Goal: Information Seeking & Learning: Learn about a topic

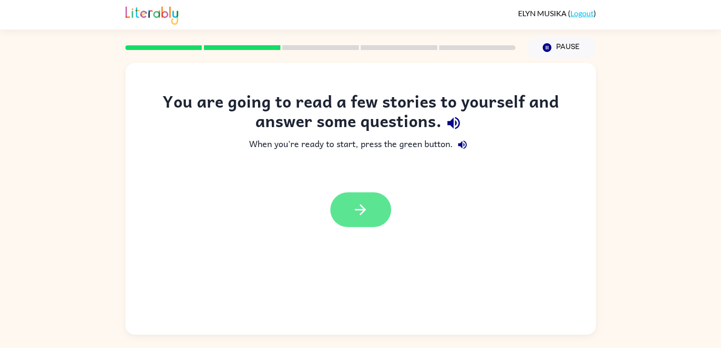
click at [361, 214] on icon "button" at bounding box center [360, 209] width 17 height 17
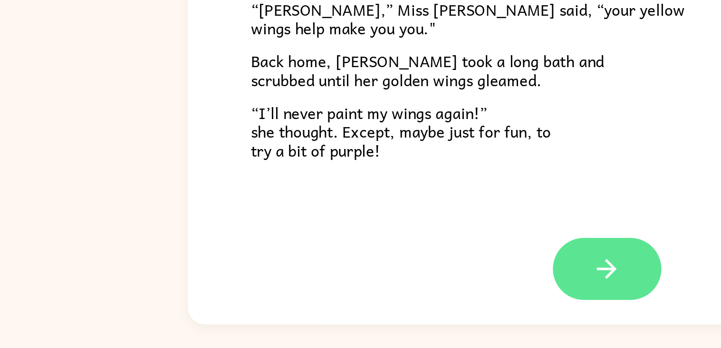
click at [362, 308] on icon "button" at bounding box center [360, 303] width 17 height 17
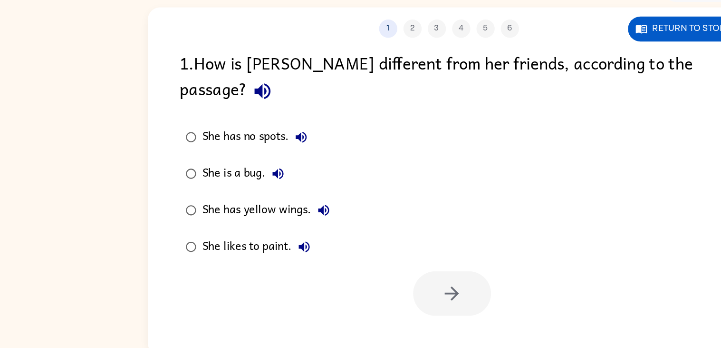
click at [230, 212] on div "She has yellow wings." at bounding box center [220, 221] width 104 height 19
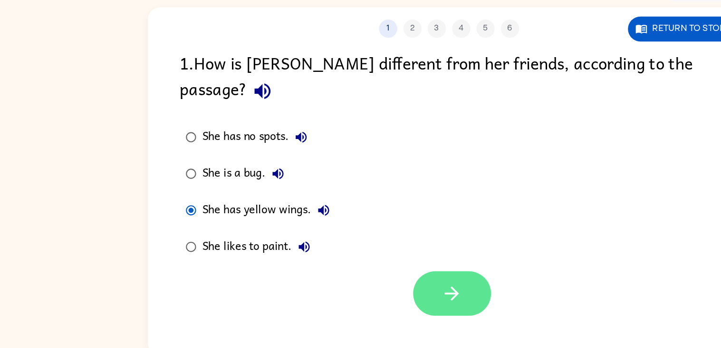
click at [362, 281] on icon "button" at bounding box center [363, 286] width 11 height 11
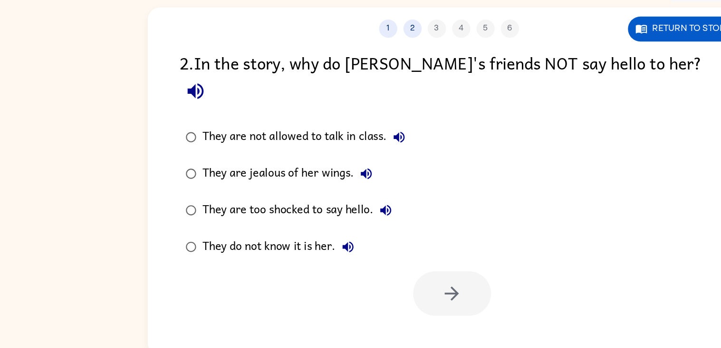
click at [263, 183] on div "They are jealous of her wings." at bounding box center [236, 192] width 137 height 19
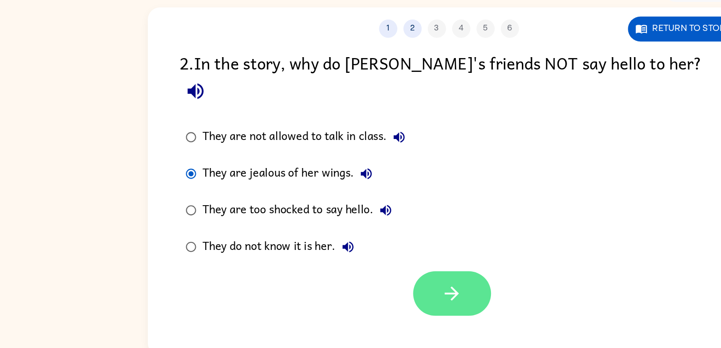
click at [362, 278] on icon "button" at bounding box center [363, 286] width 17 height 17
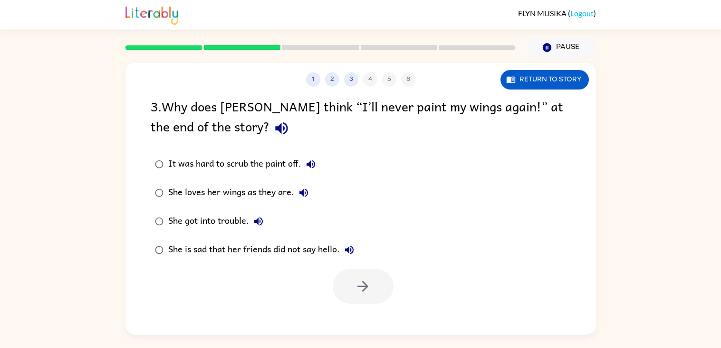
click at [328, 245] on div "She is sad that her friends did not say hello." at bounding box center [263, 249] width 191 height 19
click at [315, 253] on div "She is sad that her friends did not say hello." at bounding box center [263, 249] width 191 height 19
click at [362, 284] on icon "button" at bounding box center [363, 286] width 17 height 17
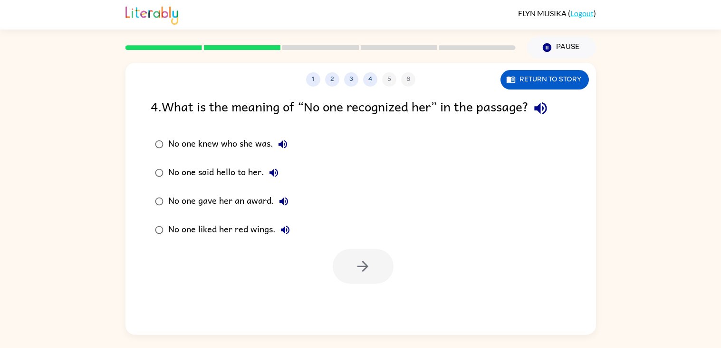
click at [247, 168] on div "No one said hello to her." at bounding box center [225, 172] width 115 height 19
click at [379, 270] on button "button" at bounding box center [363, 266] width 61 height 35
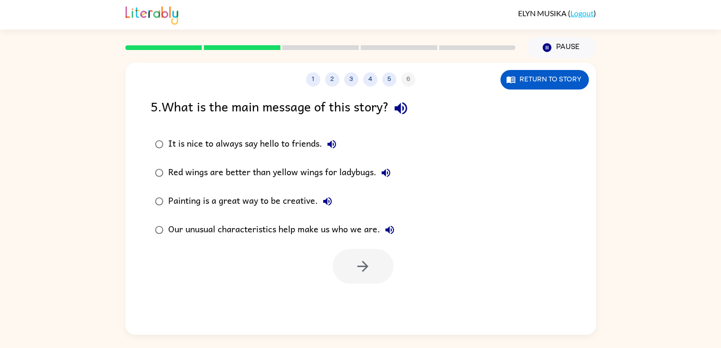
click at [352, 225] on div "Our unusual characteristics help make us who we are." at bounding box center [283, 229] width 231 height 19
click at [373, 259] on button "button" at bounding box center [363, 266] width 61 height 35
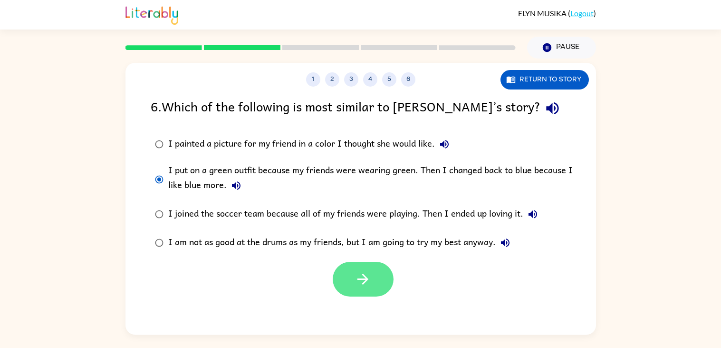
click at [384, 286] on button "button" at bounding box center [363, 279] width 61 height 35
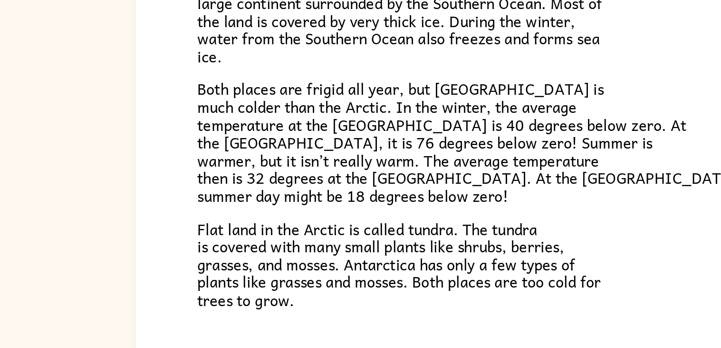
scroll to position [201, 0]
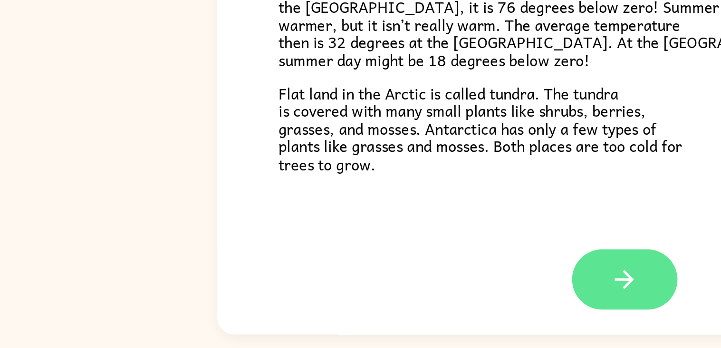
click at [347, 307] on button "button" at bounding box center [361, 302] width 61 height 35
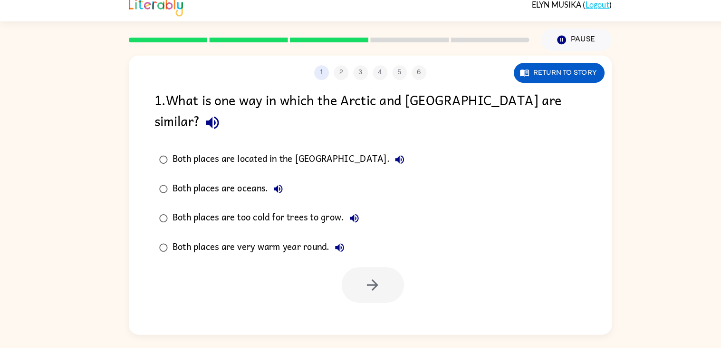
scroll to position [0, 0]
click at [233, 183] on label "Both places are oceans." at bounding box center [275, 192] width 258 height 29
click at [236, 183] on div "Both places are oceans." at bounding box center [224, 192] width 112 height 19
click at [365, 281] on icon "button" at bounding box center [363, 286] width 11 height 11
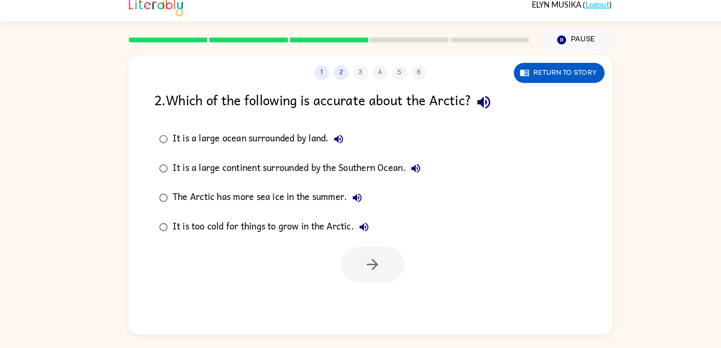
click at [351, 179] on div "It is a large continent surrounded by the Southern Ocean." at bounding box center [291, 172] width 246 height 19
click at [388, 271] on button "button" at bounding box center [363, 266] width 61 height 35
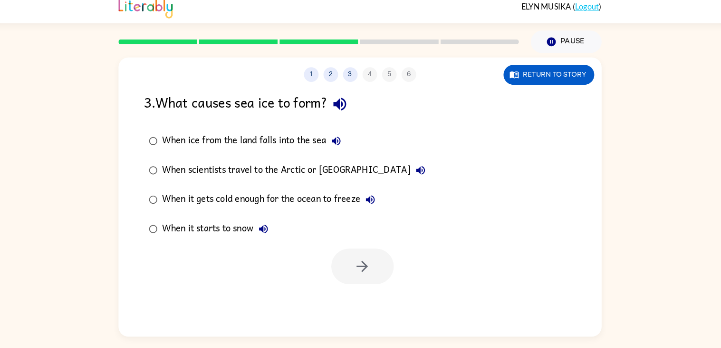
click at [304, 151] on div "When ice from the land falls into the sea" at bounding box center [257, 144] width 179 height 19
click at [373, 276] on button "button" at bounding box center [363, 266] width 61 height 35
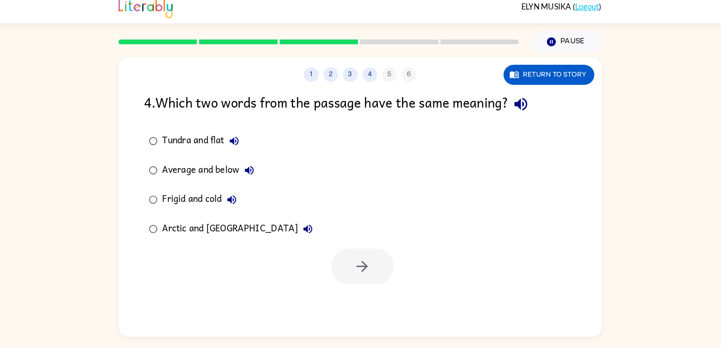
click at [190, 232] on div "Arctic and [GEOGRAPHIC_DATA]" at bounding box center [243, 229] width 151 height 19
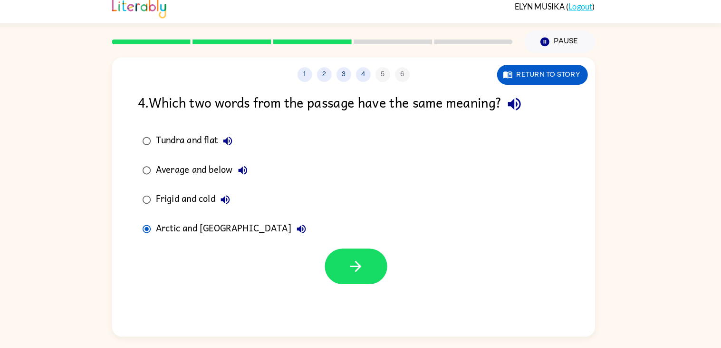
click at [391, 283] on div at bounding box center [363, 266] width 61 height 35
click at [385, 261] on button "button" at bounding box center [363, 266] width 61 height 35
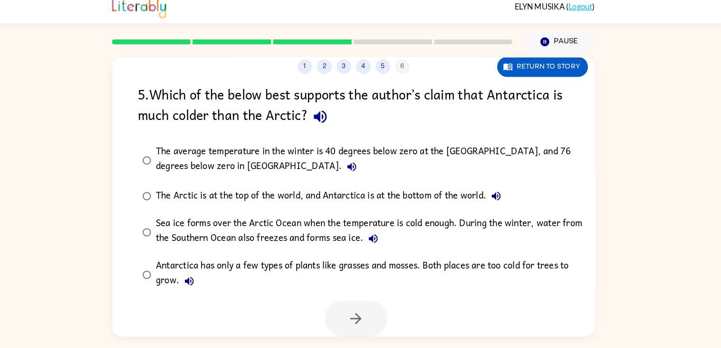
scroll to position [6, 0]
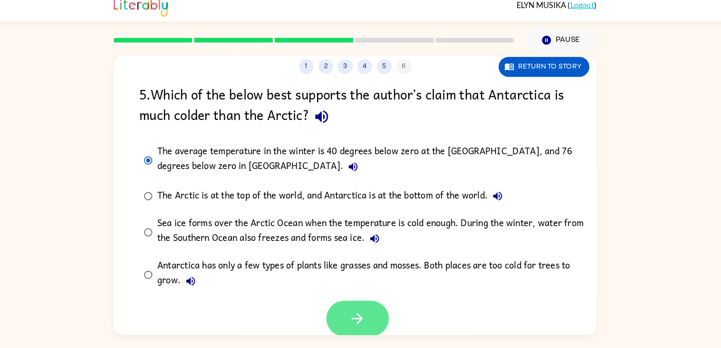
click at [362, 320] on icon "button" at bounding box center [363, 318] width 17 height 17
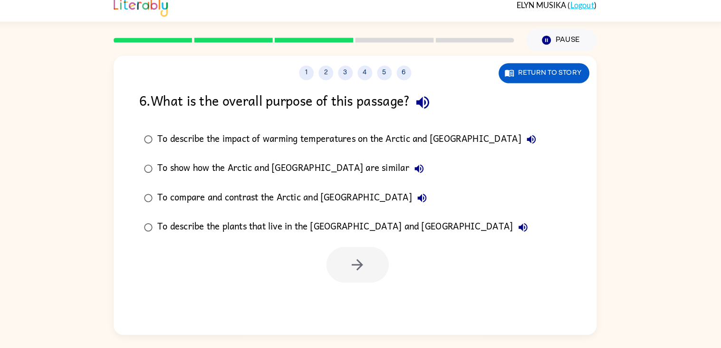
scroll to position [0, 0]
click at [326, 177] on div "To show how the Arctic and [GEOGRAPHIC_DATA] are similar" at bounding box center [300, 172] width 264 height 19
click at [366, 279] on button "button" at bounding box center [363, 266] width 61 height 35
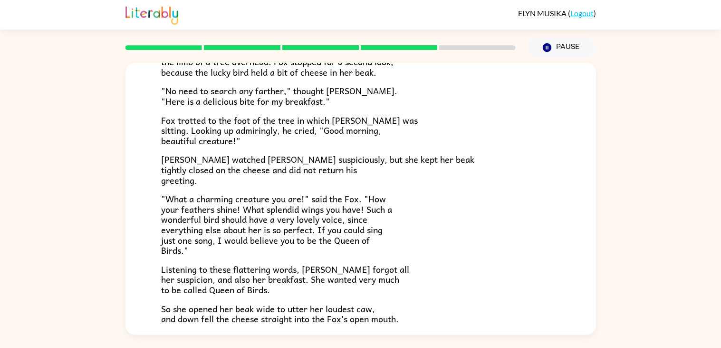
scroll to position [106, 0]
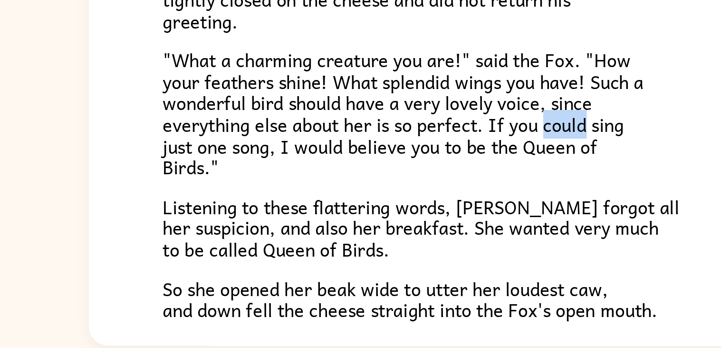
click at [357, 229] on span ""What a charming creature you are!" said the Fox. "How your feathers shine! Wha…" at bounding box center [276, 222] width 231 height 65
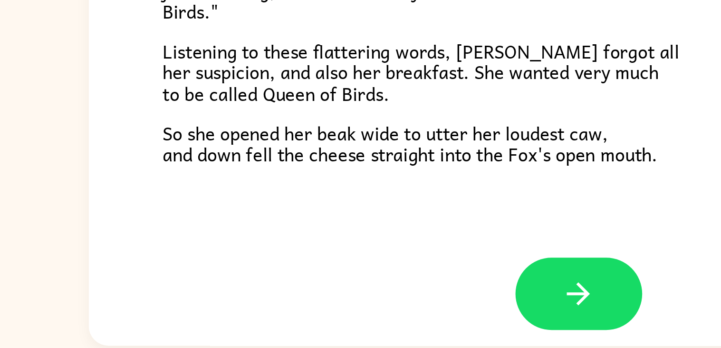
scroll to position [182, 0]
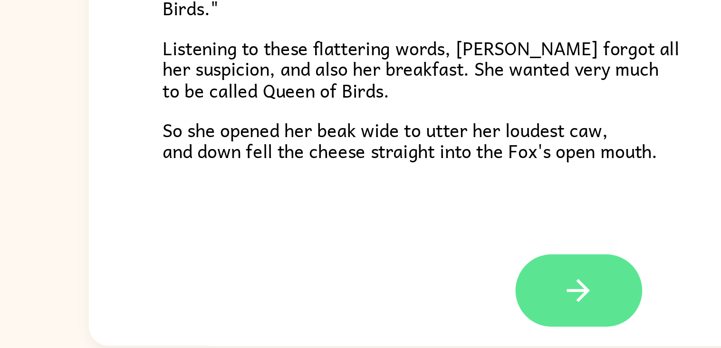
click at [378, 310] on button "button" at bounding box center [361, 308] width 61 height 35
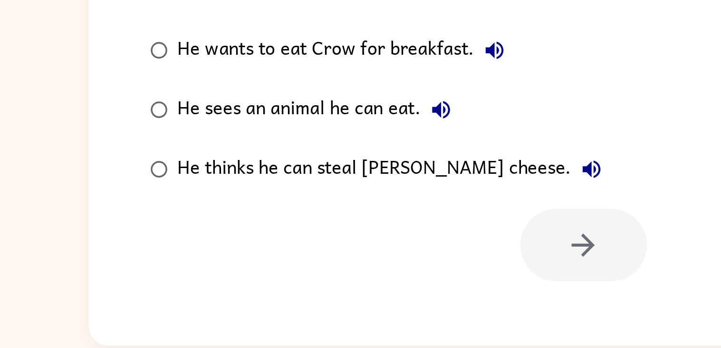
click at [300, 253] on div "He thinks he can steal [PERSON_NAME] cheese." at bounding box center [272, 249] width 208 height 19
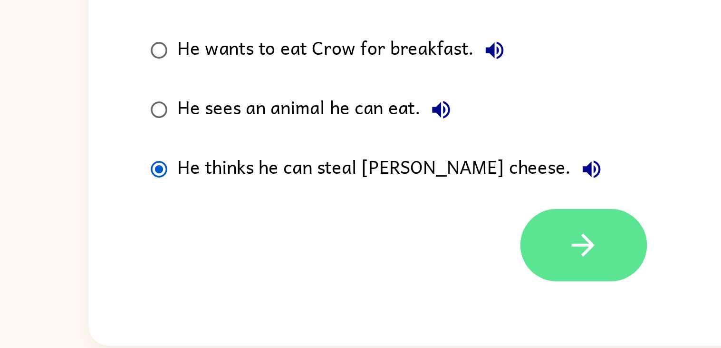
click at [359, 294] on icon "button" at bounding box center [363, 286] width 17 height 17
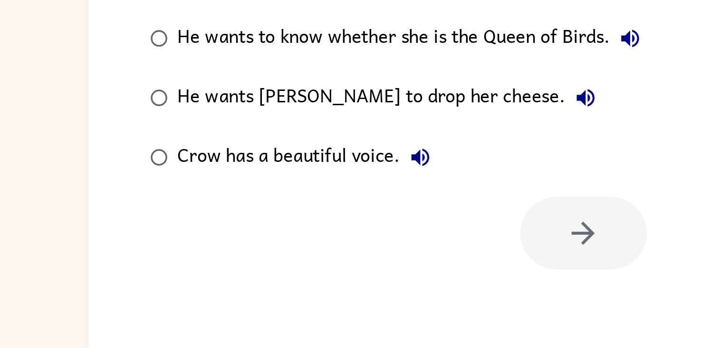
click at [300, 207] on div "He wants [PERSON_NAME] to drop her cheese." at bounding box center [270, 201] width 205 height 19
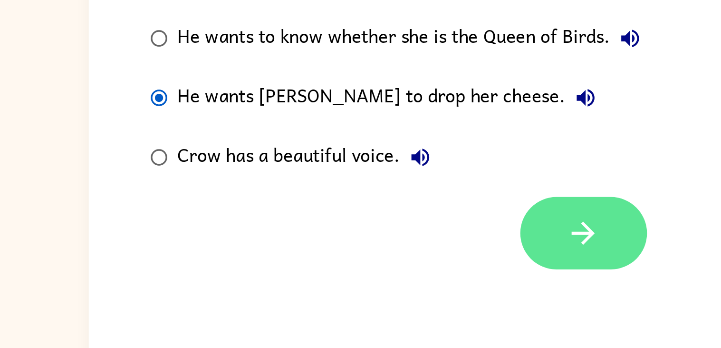
click at [358, 276] on button "button" at bounding box center [363, 266] width 61 height 35
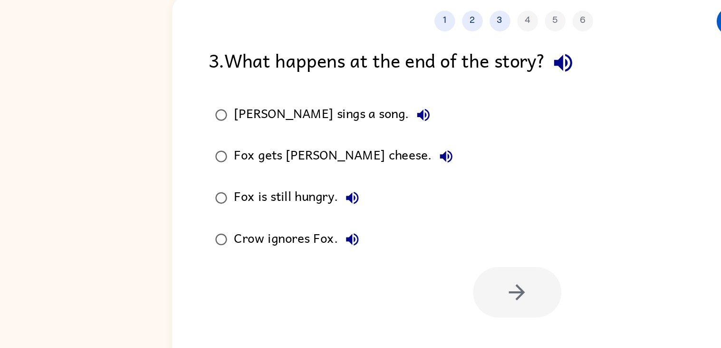
click at [244, 182] on div "Fox gets [PERSON_NAME] cheese." at bounding box center [246, 172] width 156 height 19
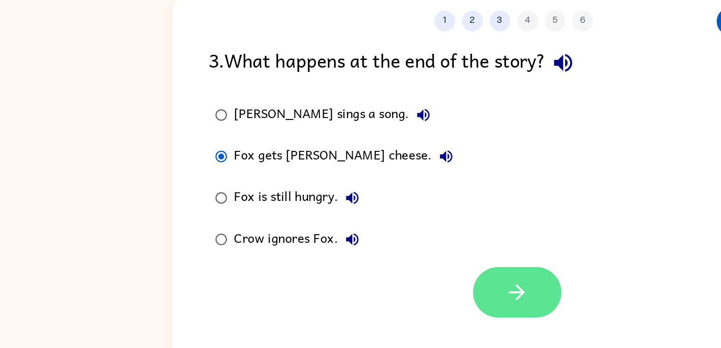
click at [364, 263] on icon "button" at bounding box center [363, 266] width 11 height 11
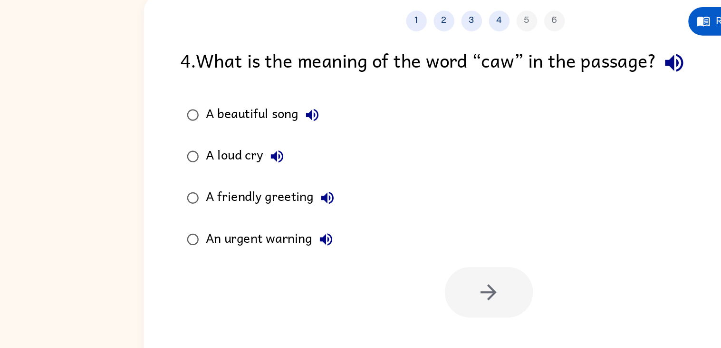
click at [233, 206] on div "A friendly greeting" at bounding box center [214, 201] width 93 height 19
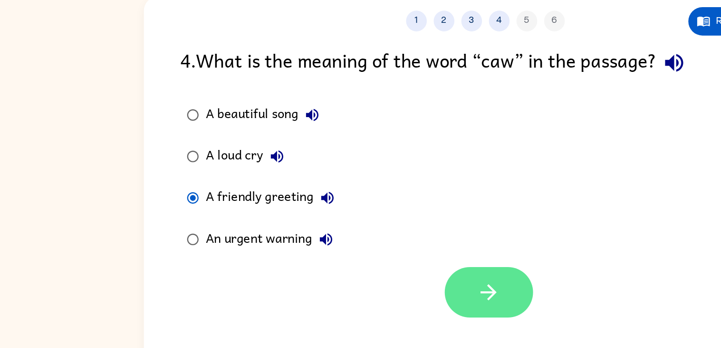
click at [377, 262] on button "button" at bounding box center [363, 266] width 61 height 35
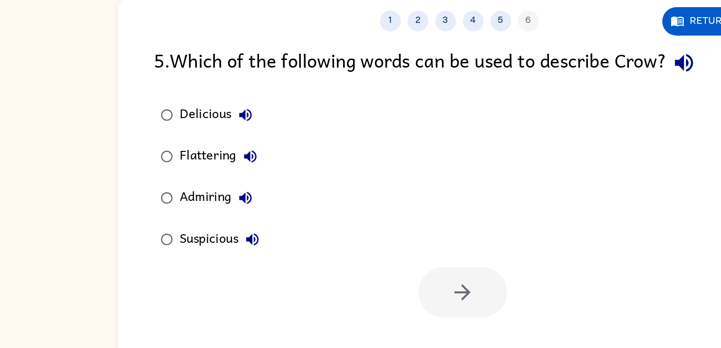
click at [198, 196] on div "Admiring" at bounding box center [195, 201] width 55 height 19
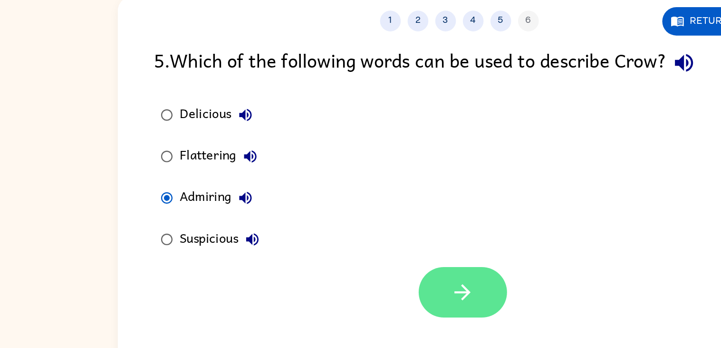
click at [371, 277] on button "button" at bounding box center [363, 266] width 61 height 35
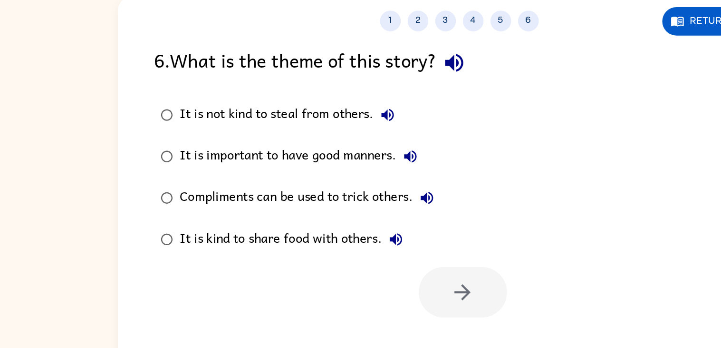
click at [197, 179] on div "It is important to have good manners." at bounding box center [252, 172] width 168 height 19
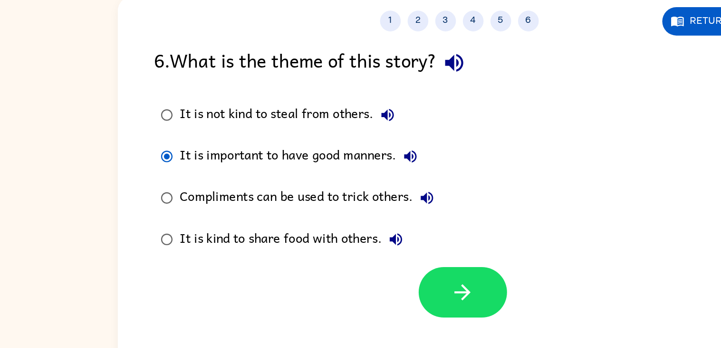
click at [377, 289] on div "1 2 3 4 5 6 Return to story 6 . What is the theme of this story? It is not kind…" at bounding box center [361, 199] width 471 height 272
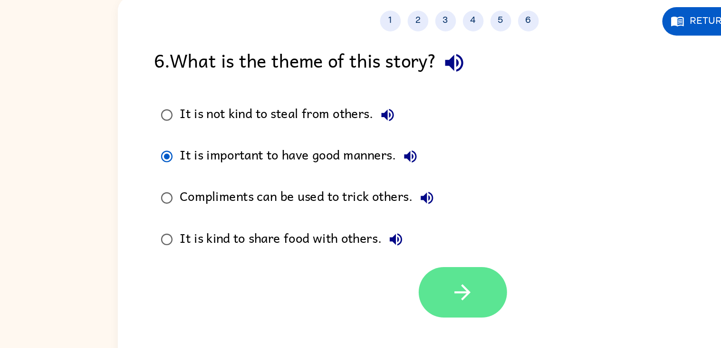
click at [378, 273] on button "button" at bounding box center [363, 266] width 61 height 35
